Goal: Complete application form

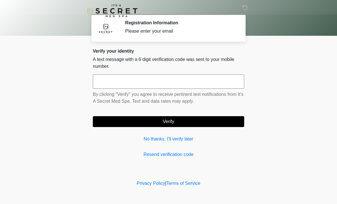
click at [186, 75] on input "text" at bounding box center [168, 81] width 151 height 14
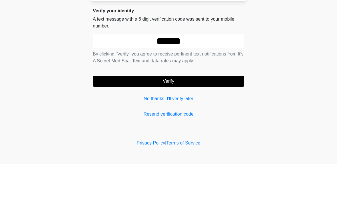
type input "******"
click at [211, 116] on button "Verify" at bounding box center [168, 121] width 151 height 11
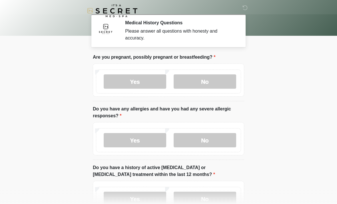
click at [206, 76] on label "No" at bounding box center [205, 81] width 63 height 14
click at [211, 136] on label "No" at bounding box center [205, 140] width 63 height 14
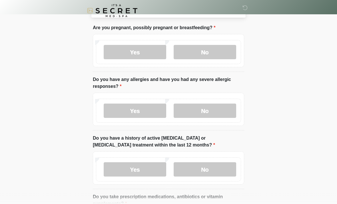
click at [211, 167] on label "No" at bounding box center [205, 169] width 63 height 14
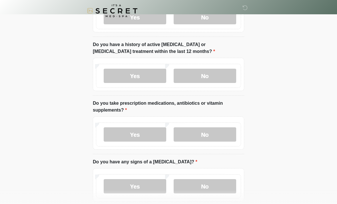
scroll to position [125, 0]
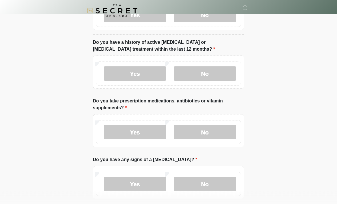
click at [150, 127] on label "Yes" at bounding box center [135, 132] width 63 height 14
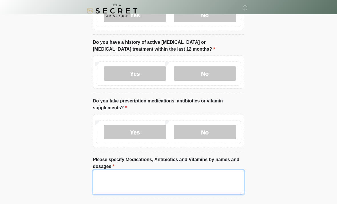
click at [166, 176] on textarea "Please specify Medications, Antibiotics and Vitamins by names and dosages" at bounding box center [168, 182] width 151 height 25
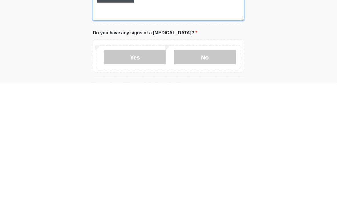
type textarea "**********"
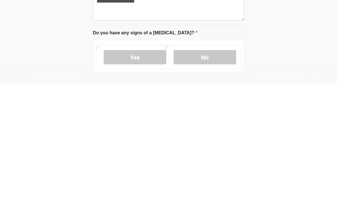
click at [226, 170] on label "No" at bounding box center [205, 177] width 63 height 14
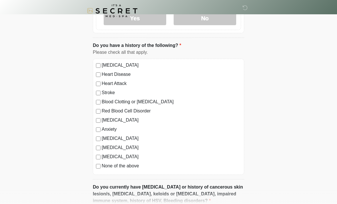
scroll to position [338, 0]
click at [127, 149] on label "Seizure disorder" at bounding box center [171, 147] width 139 height 7
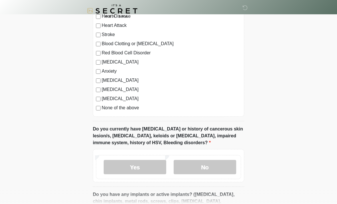
scroll to position [399, 0]
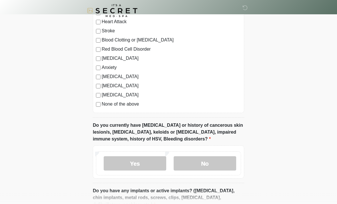
click at [215, 161] on label "No" at bounding box center [205, 163] width 63 height 14
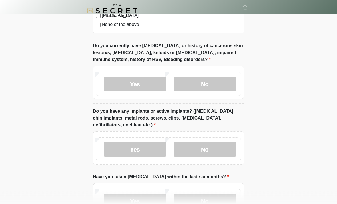
scroll to position [479, 0]
click at [214, 147] on label "No" at bounding box center [205, 149] width 63 height 14
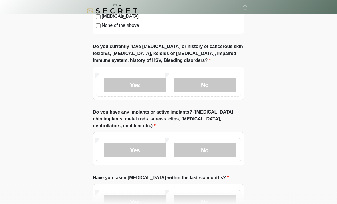
scroll to position [522, 0]
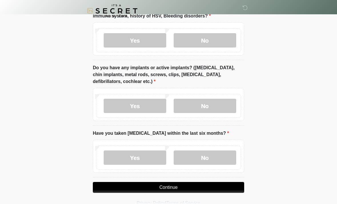
click at [212, 156] on label "No" at bounding box center [205, 157] width 63 height 14
click at [192, 185] on button "Continue" at bounding box center [168, 187] width 151 height 11
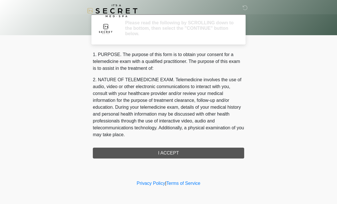
scroll to position [0, 0]
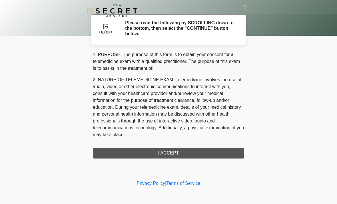
click at [191, 152] on div "1. PURPOSE. The purpose of this form is to obtain your consent for a telemedici…" at bounding box center [168, 104] width 151 height 107
click at [172, 154] on div "1. PURPOSE. The purpose of this form is to obtain your consent for a telemedici…" at bounding box center [168, 104] width 151 height 107
click at [161, 149] on div "1. PURPOSE. The purpose of this form is to obtain your consent for a telemedici…" at bounding box center [168, 104] width 151 height 107
click at [168, 151] on div "1. PURPOSE. The purpose of this form is to obtain your consent for a telemedici…" at bounding box center [168, 104] width 151 height 107
click at [174, 155] on div "1. PURPOSE. The purpose of this form is to obtain your consent for a telemedici…" at bounding box center [168, 104] width 151 height 107
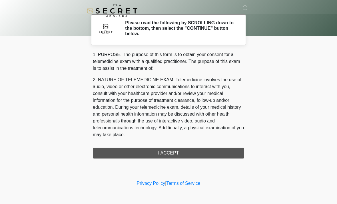
click at [174, 155] on div "1. PURPOSE. The purpose of this form is to obtain your consent for a telemedici…" at bounding box center [168, 104] width 151 height 107
click at [168, 149] on div "1. PURPOSE. The purpose of this form is to obtain your consent for a telemedici…" at bounding box center [168, 104] width 151 height 107
click at [162, 149] on div "1. PURPOSE. The purpose of this form is to obtain your consent for a telemedici…" at bounding box center [168, 104] width 151 height 107
click at [167, 152] on div "1. PURPOSE. The purpose of this form is to obtain your consent for a telemedici…" at bounding box center [168, 104] width 151 height 107
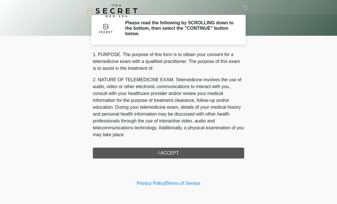
click at [170, 149] on div "1. PURPOSE. The purpose of this form is to obtain your consent for a telemedici…" at bounding box center [168, 104] width 151 height 107
click at [167, 148] on div "1. PURPOSE. The purpose of this form is to obtain your consent for a telemedici…" at bounding box center [168, 104] width 151 height 107
click at [151, 155] on div "1. PURPOSE. The purpose of this form is to obtain your consent for a telemedici…" at bounding box center [168, 104] width 151 height 107
click at [197, 154] on div "1. PURPOSE. The purpose of this form is to obtain your consent for a telemedici…" at bounding box center [168, 104] width 151 height 107
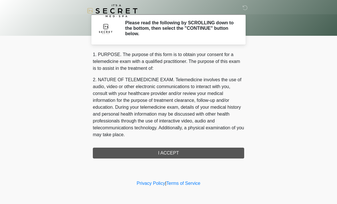
click at [197, 154] on div "1. PURPOSE. The purpose of this form is to obtain your consent for a telemedici…" at bounding box center [168, 104] width 151 height 107
click at [168, 154] on div "1. PURPOSE. The purpose of this form is to obtain your consent for a telemedici…" at bounding box center [168, 104] width 151 height 107
click at [169, 154] on div "1. PURPOSE. The purpose of this form is to obtain your consent for a telemedici…" at bounding box center [168, 104] width 151 height 107
click at [169, 153] on div "1. PURPOSE. The purpose of this form is to obtain your consent for a telemedici…" at bounding box center [168, 104] width 151 height 107
click at [168, 150] on div "1. PURPOSE. The purpose of this form is to obtain your consent for a telemedici…" at bounding box center [168, 104] width 151 height 107
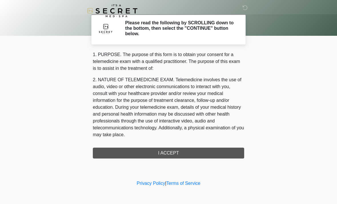
click at [161, 151] on div "1. PURPOSE. The purpose of this form is to obtain your consent for a telemedici…" at bounding box center [168, 104] width 151 height 107
click at [184, 155] on div "1. PURPOSE. The purpose of this form is to obtain your consent for a telemedici…" at bounding box center [168, 104] width 151 height 107
click at [169, 154] on div "1. PURPOSE. The purpose of this form is to obtain your consent for a telemedici…" at bounding box center [168, 104] width 151 height 107
click at [165, 156] on div "1. PURPOSE. The purpose of this form is to obtain your consent for a telemedici…" at bounding box center [168, 104] width 151 height 107
click at [174, 152] on div "1. PURPOSE. The purpose of this form is to obtain your consent for a telemedici…" at bounding box center [168, 104] width 151 height 107
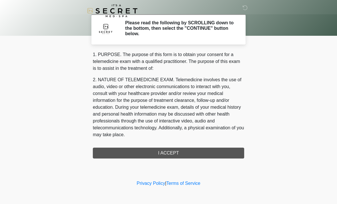
click at [174, 152] on div "1. PURPOSE. The purpose of this form is to obtain your consent for a telemedici…" at bounding box center [168, 104] width 151 height 107
click at [169, 151] on div "1. PURPOSE. The purpose of this form is to obtain your consent for a telemedici…" at bounding box center [168, 104] width 151 height 107
click at [156, 152] on div "1. PURPOSE. The purpose of this form is to obtain your consent for a telemedici…" at bounding box center [168, 104] width 151 height 107
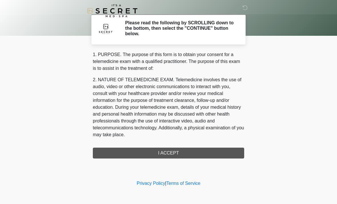
click at [156, 154] on div "1. PURPOSE. The purpose of this form is to obtain your consent for a telemedici…" at bounding box center [168, 104] width 151 height 107
click at [155, 155] on div "1. PURPOSE. The purpose of this form is to obtain your consent for a telemedici…" at bounding box center [168, 104] width 151 height 107
click at [165, 151] on div "1. PURPOSE. The purpose of this form is to obtain your consent for a telemedici…" at bounding box center [168, 104] width 151 height 107
click at [164, 152] on div "1. PURPOSE. The purpose of this form is to obtain your consent for a telemedici…" at bounding box center [168, 104] width 151 height 107
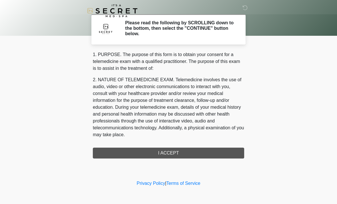
click at [163, 150] on div "1. PURPOSE. The purpose of this form is to obtain your consent for a telemedici…" at bounding box center [168, 104] width 151 height 107
click at [173, 150] on div "1. PURPOSE. The purpose of this form is to obtain your consent for a telemedici…" at bounding box center [168, 104] width 151 height 107
click at [170, 154] on div "1. PURPOSE. The purpose of this form is to obtain your consent for a telemedici…" at bounding box center [168, 104] width 151 height 107
click at [166, 153] on div "1. PURPOSE. The purpose of this form is to obtain your consent for a telemedici…" at bounding box center [168, 104] width 151 height 107
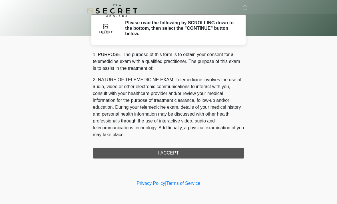
click at [166, 153] on div "1. PURPOSE. The purpose of this form is to obtain your consent for a telemedici…" at bounding box center [168, 104] width 151 height 107
click at [164, 150] on div "1. PURPOSE. The purpose of this form is to obtain your consent for a telemedici…" at bounding box center [168, 104] width 151 height 107
click at [163, 149] on div "1. PURPOSE. The purpose of this form is to obtain your consent for a telemedici…" at bounding box center [168, 104] width 151 height 107
click at [166, 152] on div "1. PURPOSE. The purpose of this form is to obtain your consent for a telemedici…" at bounding box center [168, 104] width 151 height 107
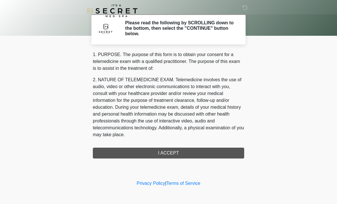
click at [168, 154] on div "1. PURPOSE. The purpose of this form is to obtain your consent for a telemedici…" at bounding box center [168, 104] width 151 height 107
click at [163, 153] on div "1. PURPOSE. The purpose of this form is to obtain your consent for a telemedici…" at bounding box center [168, 104] width 151 height 107
click at [224, 153] on div "1. PURPOSE. The purpose of this form is to obtain your consent for a telemedici…" at bounding box center [168, 104] width 151 height 107
click at [223, 153] on div "1. PURPOSE. The purpose of this form is to obtain your consent for a telemedici…" at bounding box center [168, 104] width 151 height 107
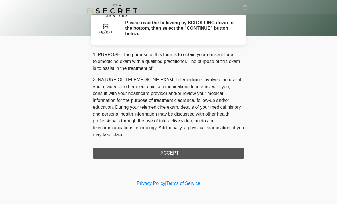
click at [218, 151] on div "1. PURPOSE. The purpose of this form is to obtain your consent for a telemedici…" at bounding box center [168, 104] width 151 height 107
click at [219, 152] on div "1. PURPOSE. The purpose of this form is to obtain your consent for a telemedici…" at bounding box center [168, 104] width 151 height 107
click at [213, 156] on div "1. PURPOSE. The purpose of this form is to obtain your consent for a telemedici…" at bounding box center [168, 104] width 151 height 107
click at [212, 156] on div "1. PURPOSE. The purpose of this form is to obtain your consent for a telemedici…" at bounding box center [168, 104] width 151 height 107
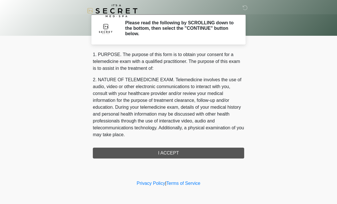
click at [168, 154] on div "1. PURPOSE. The purpose of this form is to obtain your consent for a telemedici…" at bounding box center [168, 104] width 151 height 107
click at [168, 153] on div "1. PURPOSE. The purpose of this form is to obtain your consent for a telemedici…" at bounding box center [168, 104] width 151 height 107
click at [170, 157] on div "1. PURPOSE. The purpose of this form is to obtain your consent for a telemedici…" at bounding box center [168, 104] width 151 height 107
click at [170, 156] on div "1. PURPOSE. The purpose of this form is to obtain your consent for a telemedici…" at bounding box center [168, 104] width 151 height 107
click at [170, 161] on div "‎ ‎ Please read the following by SCROLLING down to the bottom, then select the …" at bounding box center [168, 89] width 171 height 167
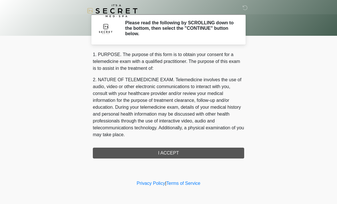
click at [175, 152] on div "1. PURPOSE. The purpose of this form is to obtain your consent for a telemedici…" at bounding box center [168, 104] width 151 height 107
click at [172, 155] on div "1. PURPOSE. The purpose of this form is to obtain your consent for a telemedici…" at bounding box center [168, 104] width 151 height 107
click at [171, 158] on div "‎ ‎ Please read the following by SCROLLING down to the bottom, then select the …" at bounding box center [168, 89] width 171 height 167
click at [172, 156] on div "1. PURPOSE. The purpose of this form is to obtain your consent for a telemedici…" at bounding box center [168, 104] width 151 height 107
click at [185, 154] on div "1. PURPOSE. The purpose of this form is to obtain your consent for a telemedici…" at bounding box center [168, 104] width 151 height 107
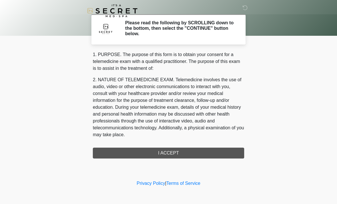
click at [181, 152] on div "1. PURPOSE. The purpose of this form is to obtain your consent for a telemedici…" at bounding box center [168, 104] width 151 height 107
click at [141, 148] on div "1. PURPOSE. The purpose of this form is to obtain your consent for a telemedici…" at bounding box center [168, 104] width 151 height 107
click at [137, 157] on div "1. PURPOSE. The purpose of this form is to obtain your consent for a telemedici…" at bounding box center [168, 104] width 151 height 107
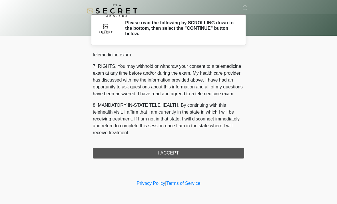
scroll to position [242, 0]
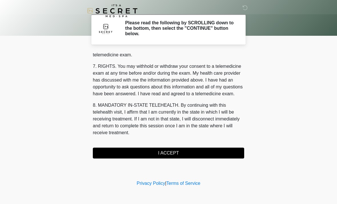
click at [215, 150] on button "I ACCEPT" at bounding box center [168, 152] width 151 height 11
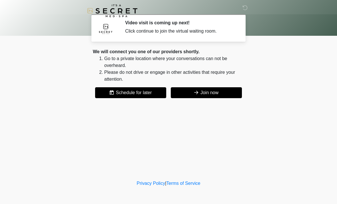
click at [223, 91] on button "Join now" at bounding box center [206, 92] width 71 height 11
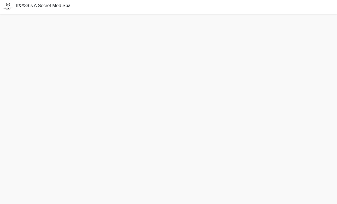
scroll to position [20, 0]
